Goal: Information Seeking & Learning: Stay updated

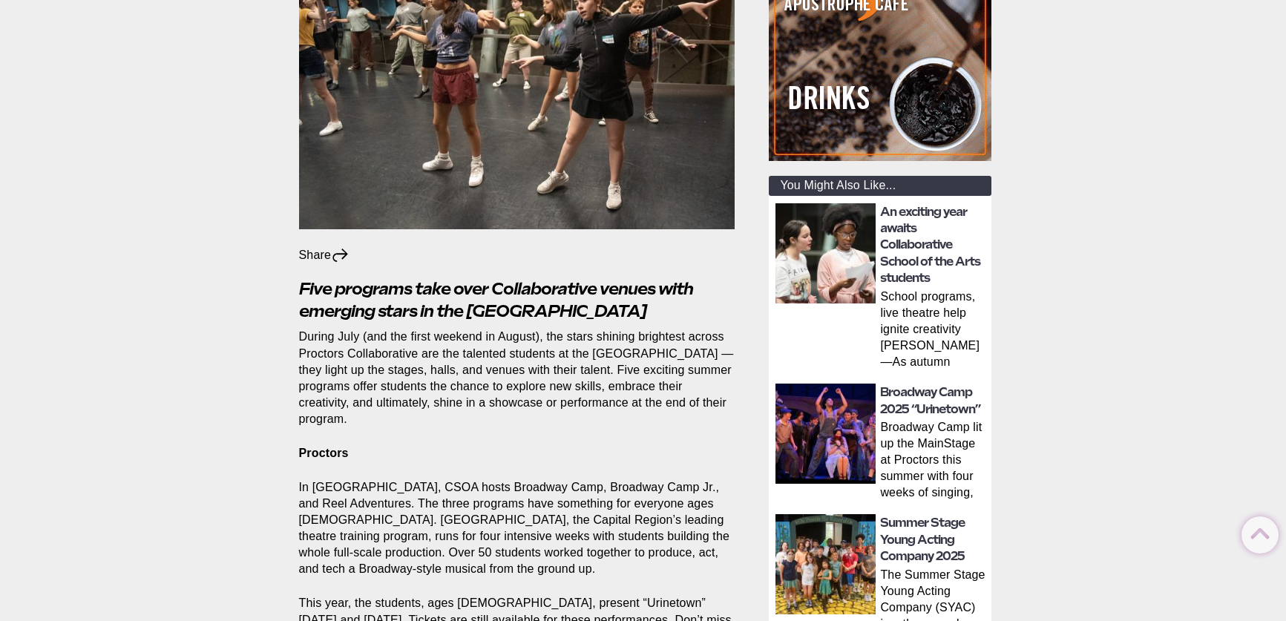
scroll to position [371, 0]
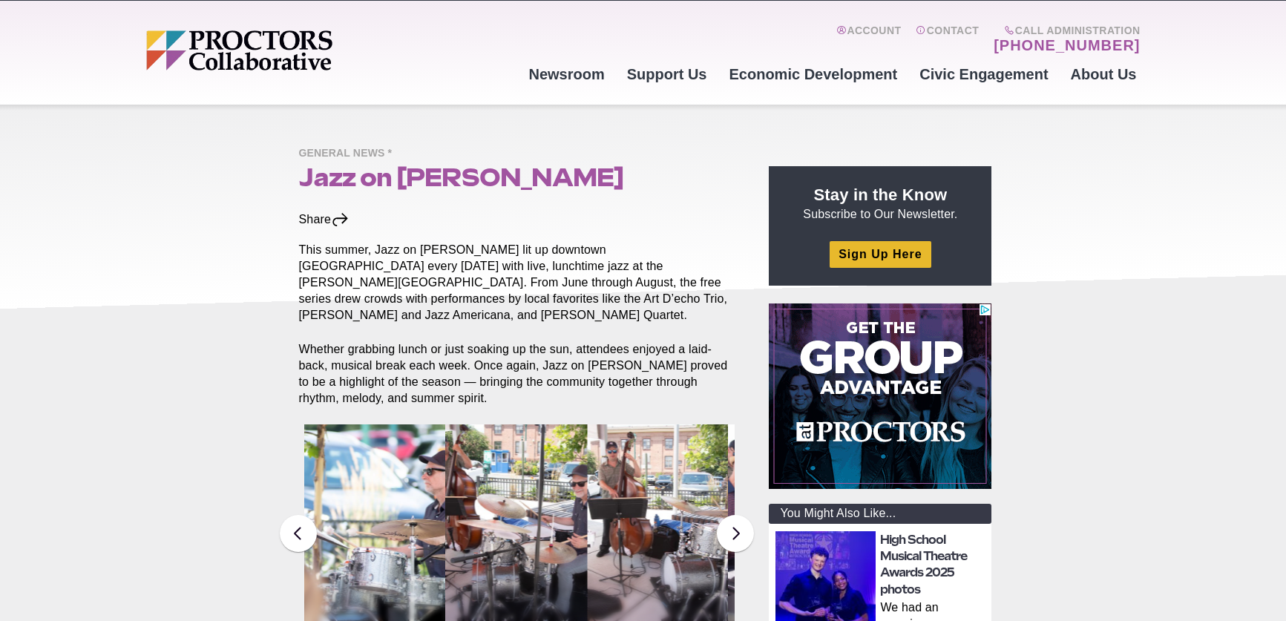
scroll to position [189, 0]
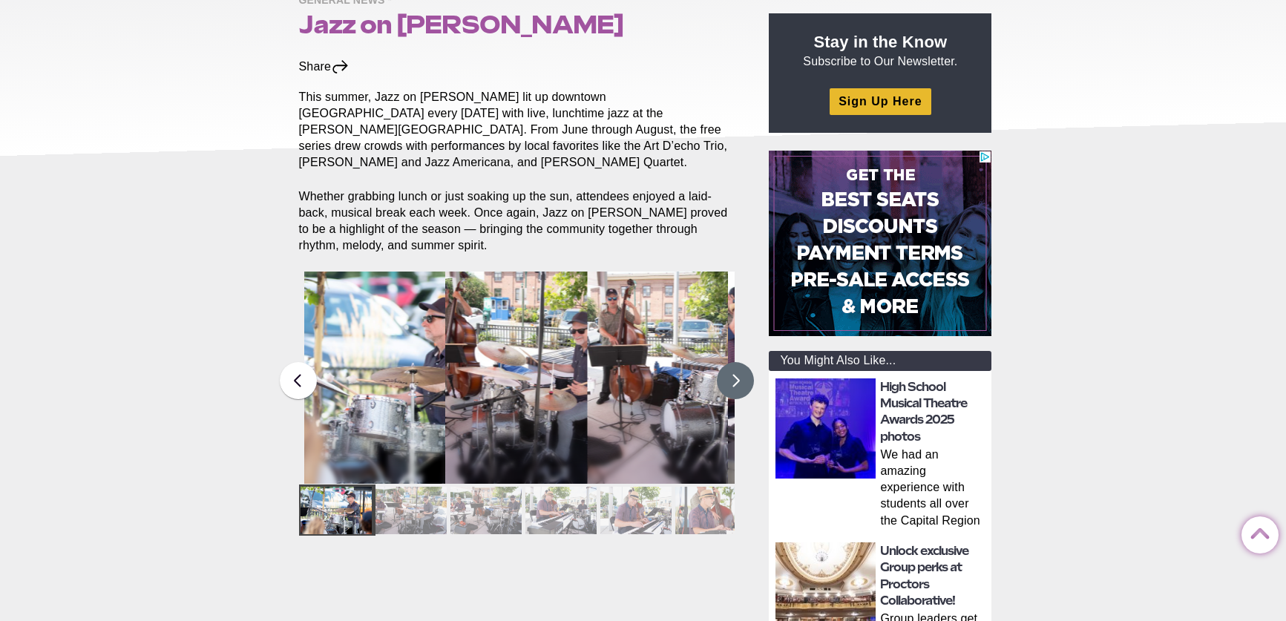
click at [731, 365] on button at bounding box center [735, 380] width 37 height 37
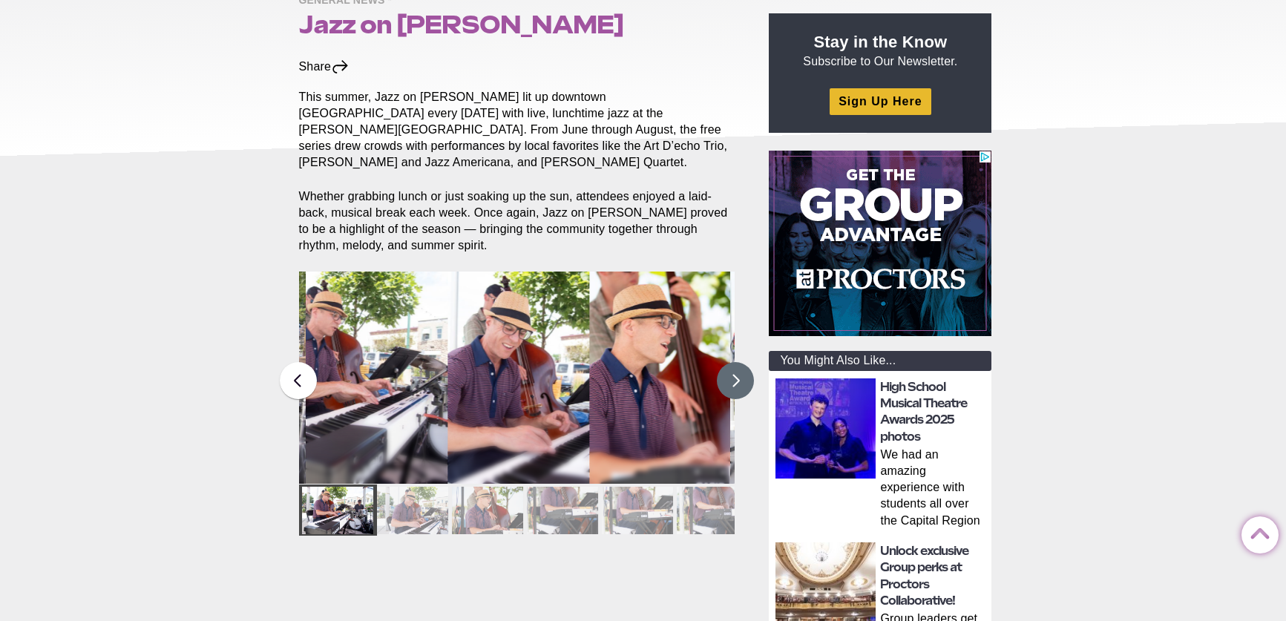
click at [731, 365] on button at bounding box center [735, 380] width 37 height 37
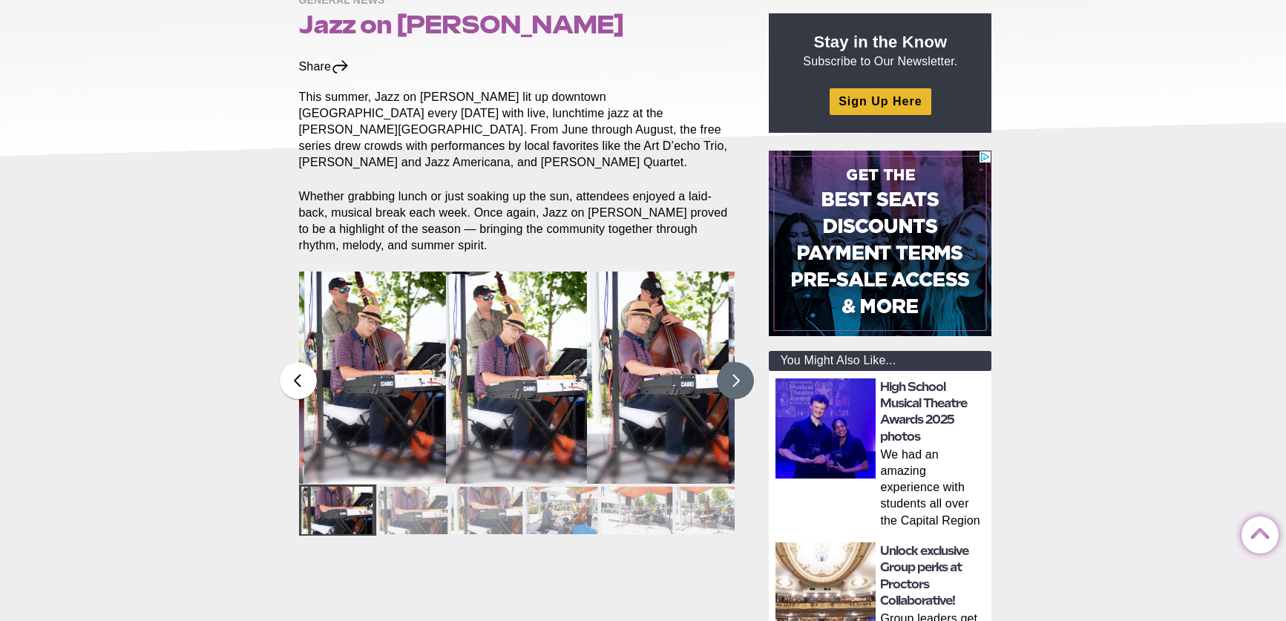
click at [731, 365] on button at bounding box center [735, 380] width 37 height 37
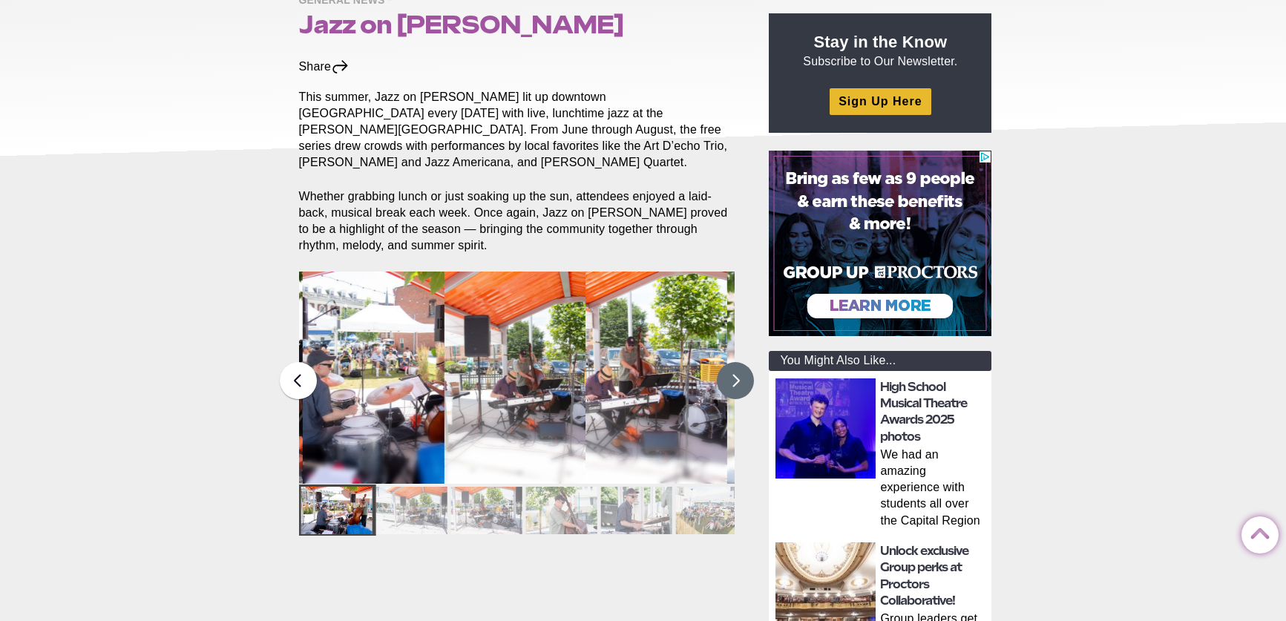
click at [731, 365] on button at bounding box center [735, 380] width 37 height 37
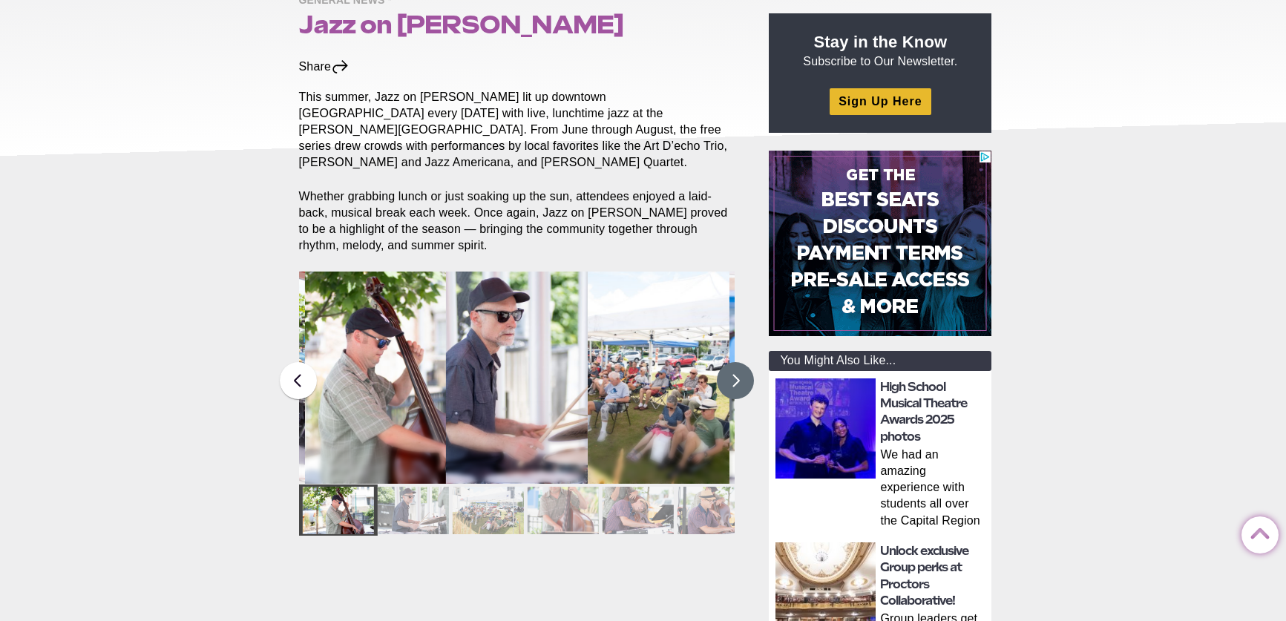
click at [731, 365] on button at bounding box center [735, 380] width 37 height 37
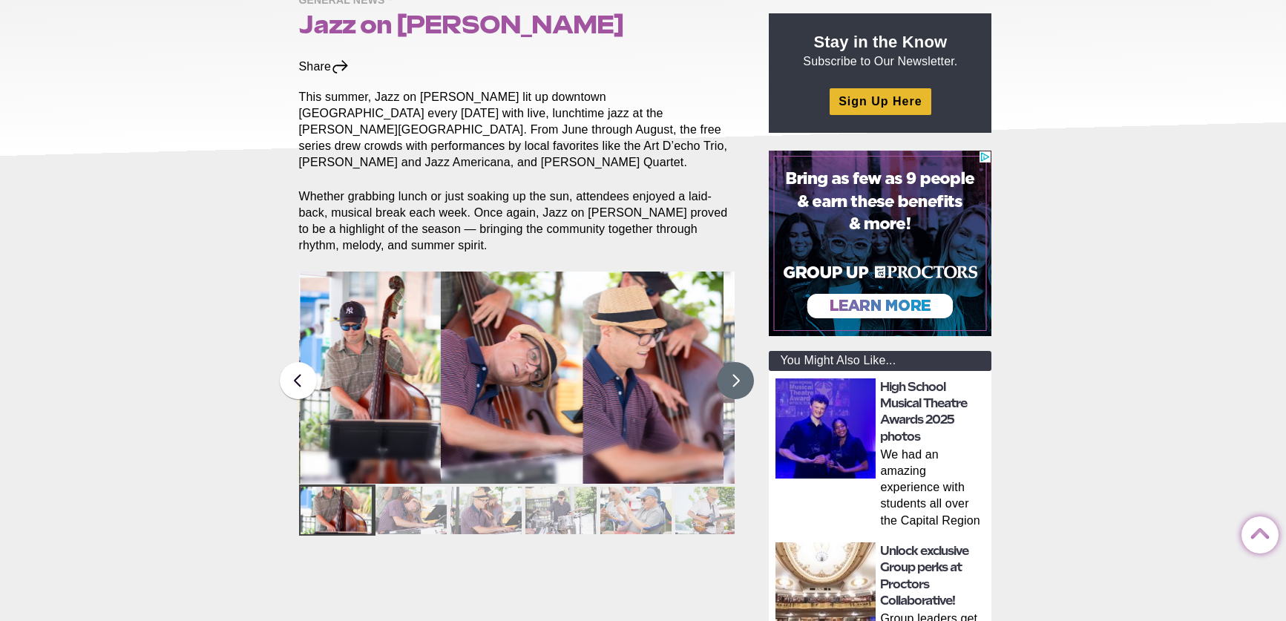
click at [731, 365] on button at bounding box center [735, 380] width 37 height 37
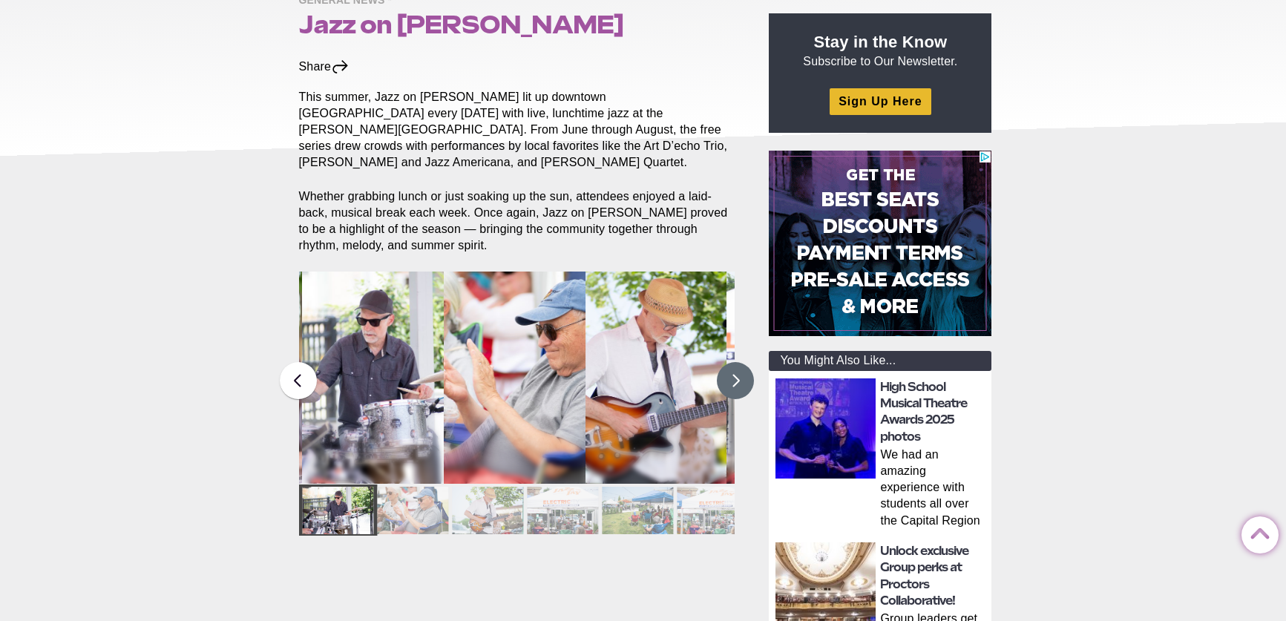
click at [731, 365] on button at bounding box center [735, 380] width 37 height 37
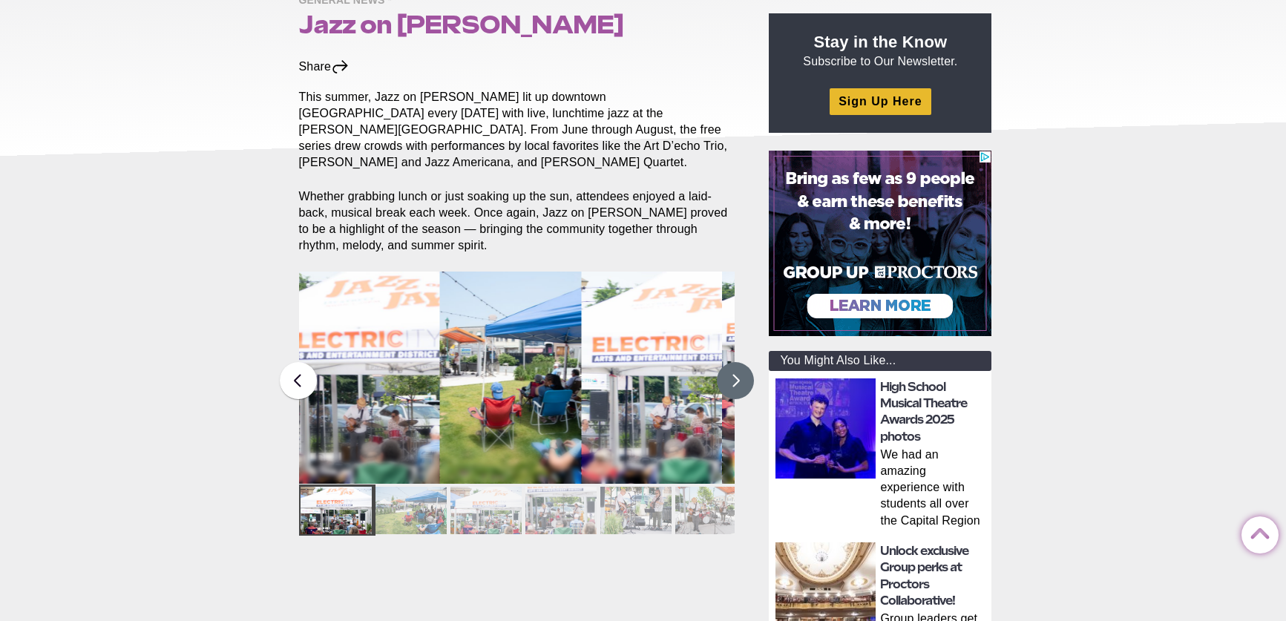
click at [731, 365] on button at bounding box center [735, 380] width 37 height 37
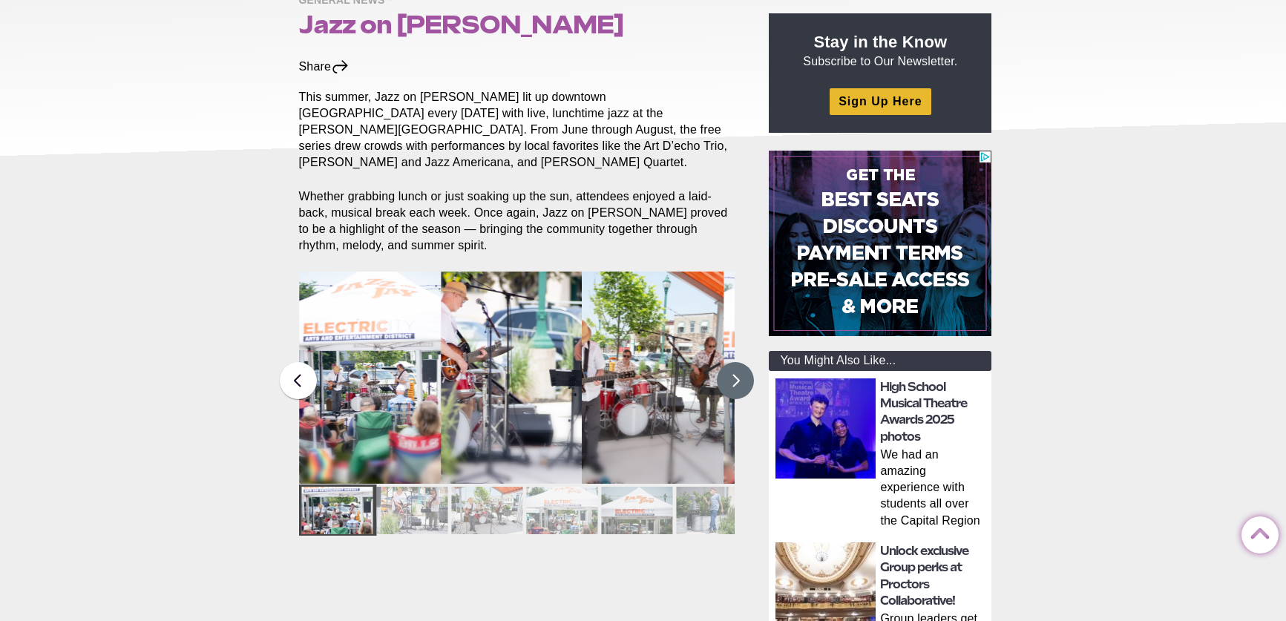
click at [731, 365] on button at bounding box center [735, 380] width 37 height 37
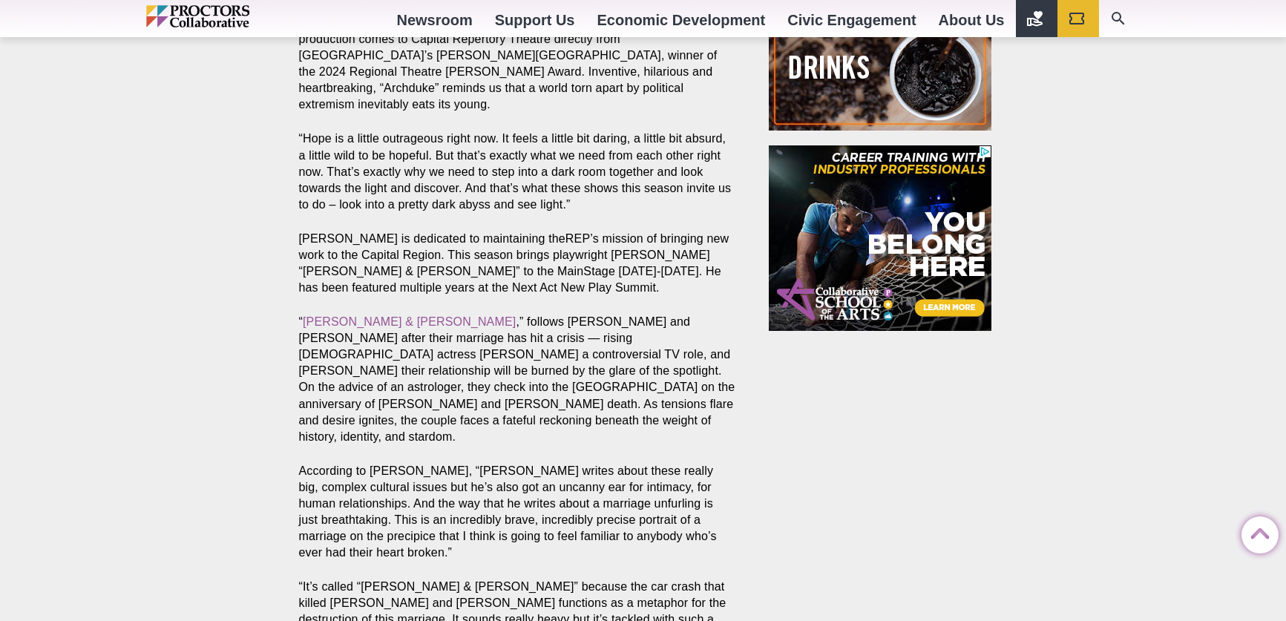
scroll to position [776, 0]
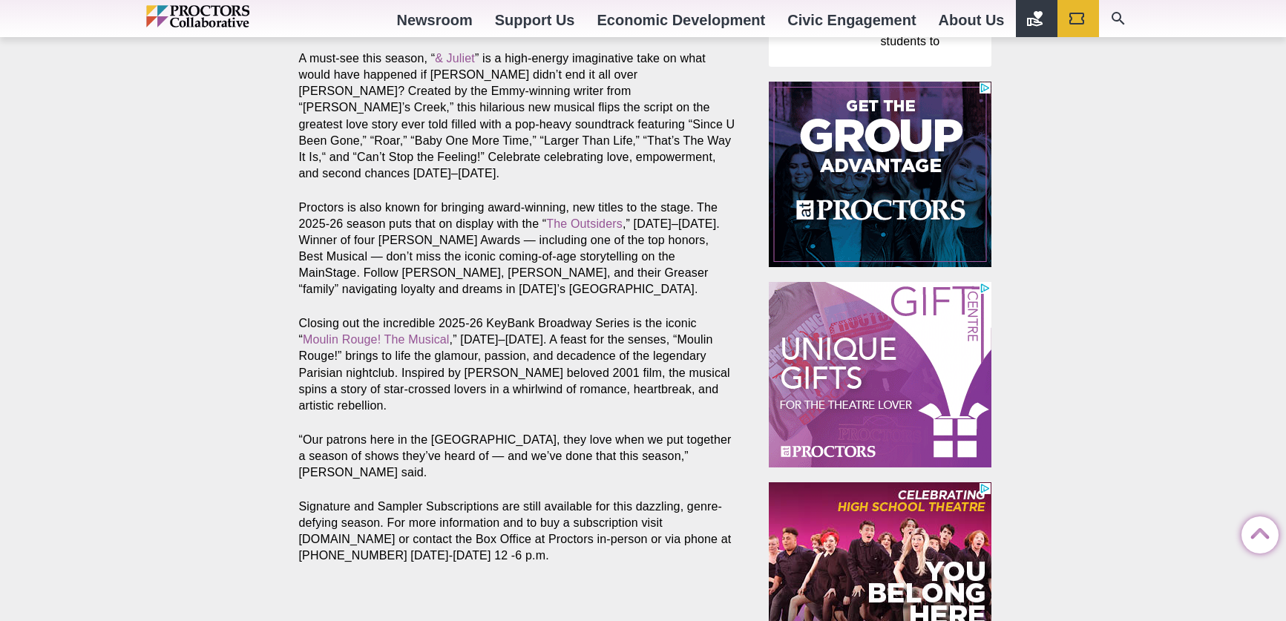
scroll to position [1314, 0]
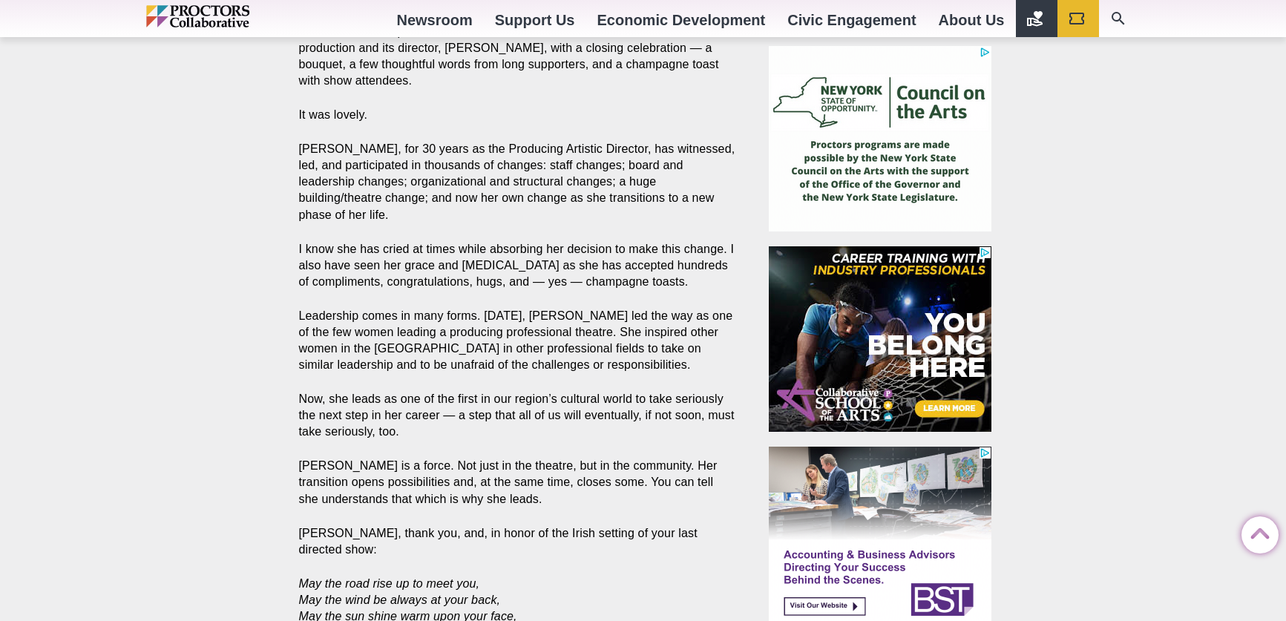
scroll to position [447, 0]
